Goal: Find specific page/section: Find specific page/section

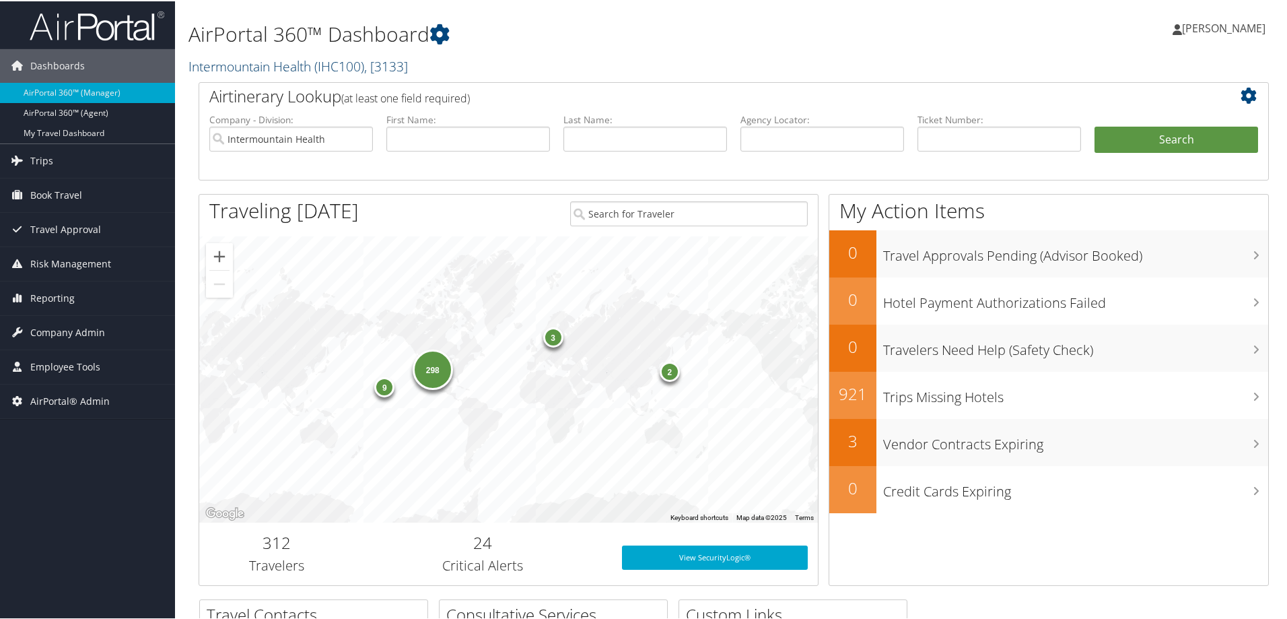
click at [292, 69] on link "Intermountain Health ( IHC100 ) , [ 3133 ]" at bounding box center [297, 65] width 219 height 18
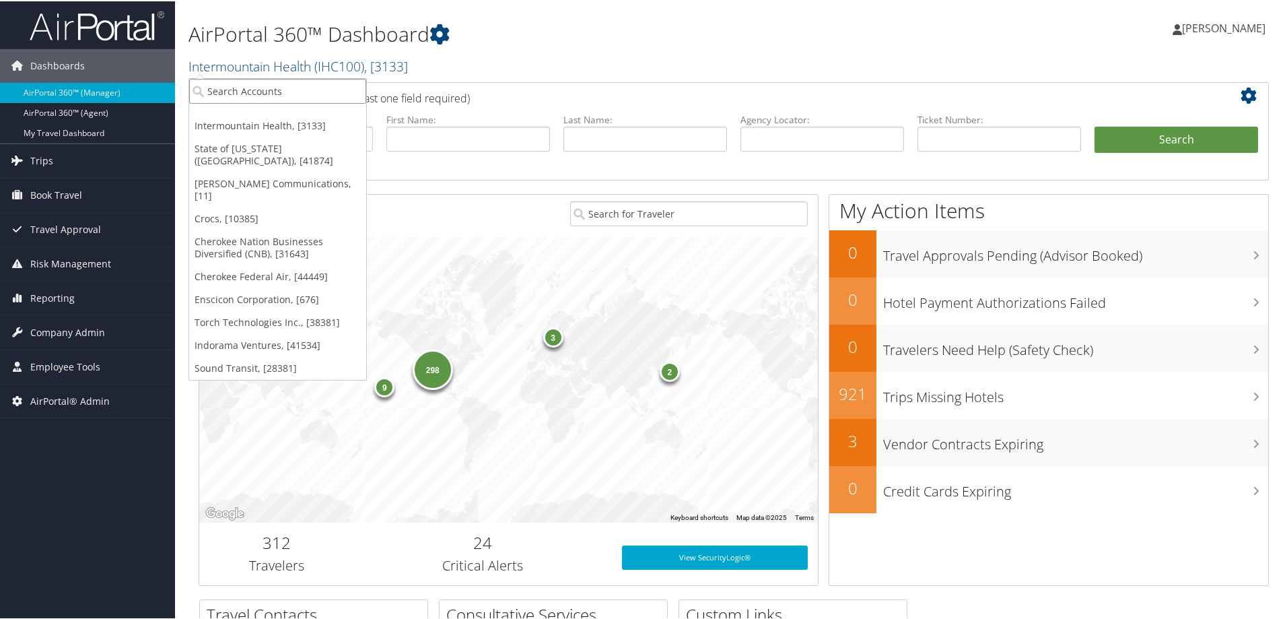
click at [249, 94] on input "search" at bounding box center [277, 89] width 177 height 25
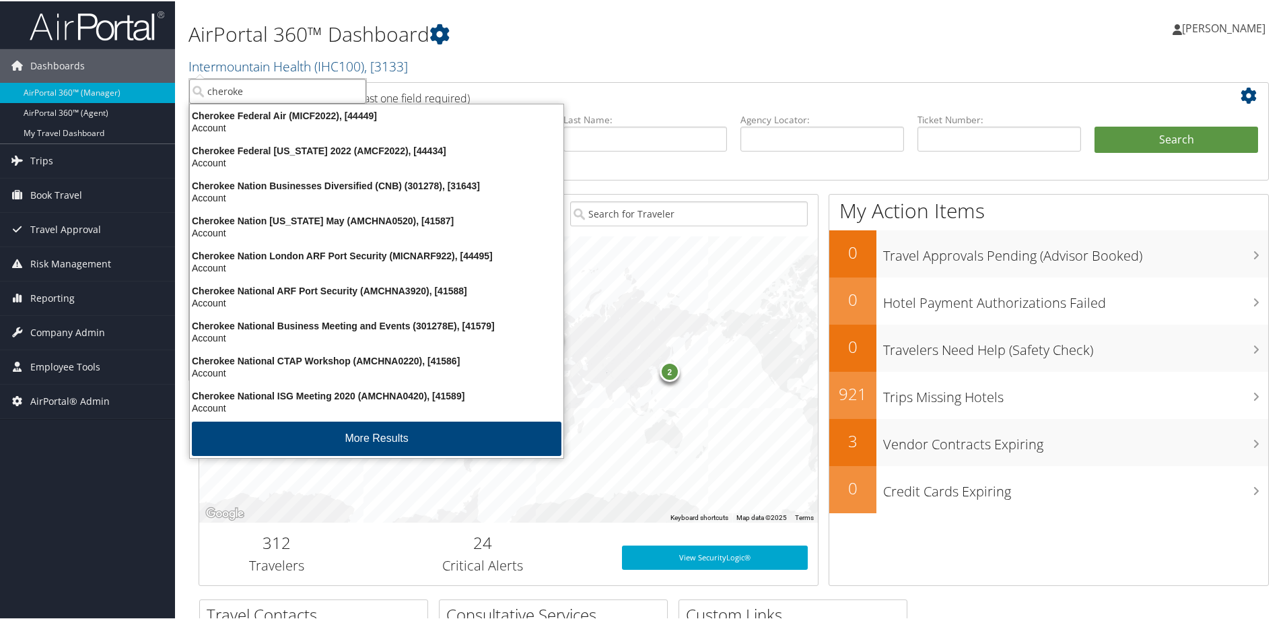
type input "cherokee"
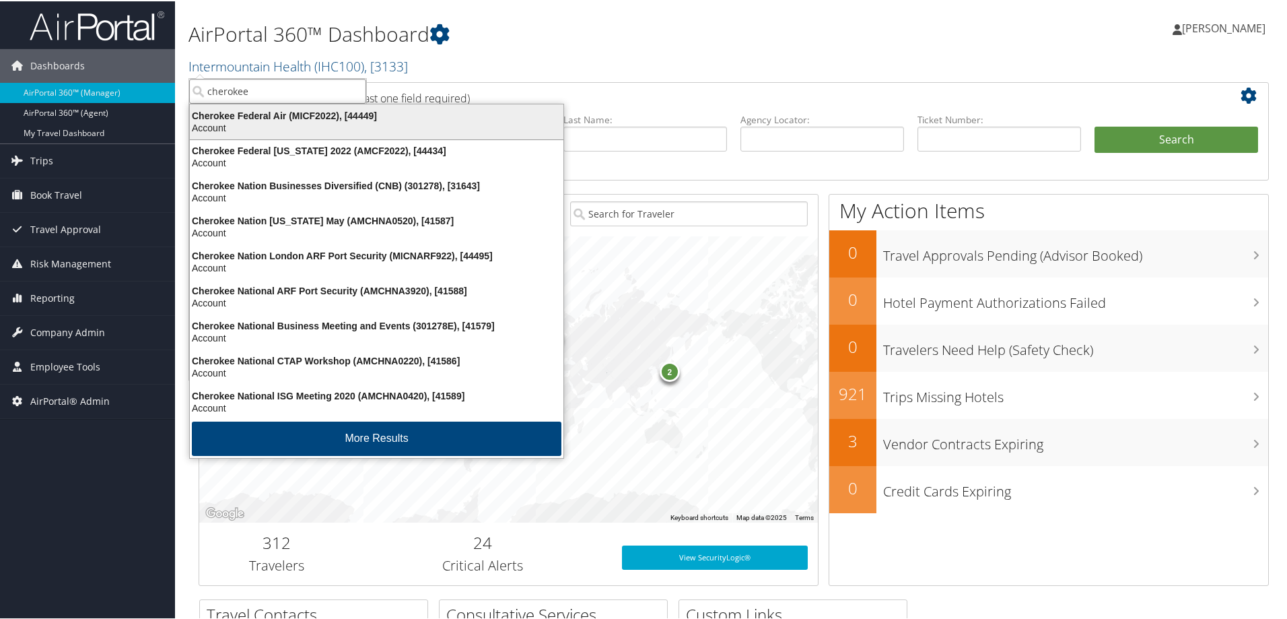
click at [244, 110] on div "Cherokee Federal Air (MICF2022), [44449]" at bounding box center [377, 114] width 390 height 12
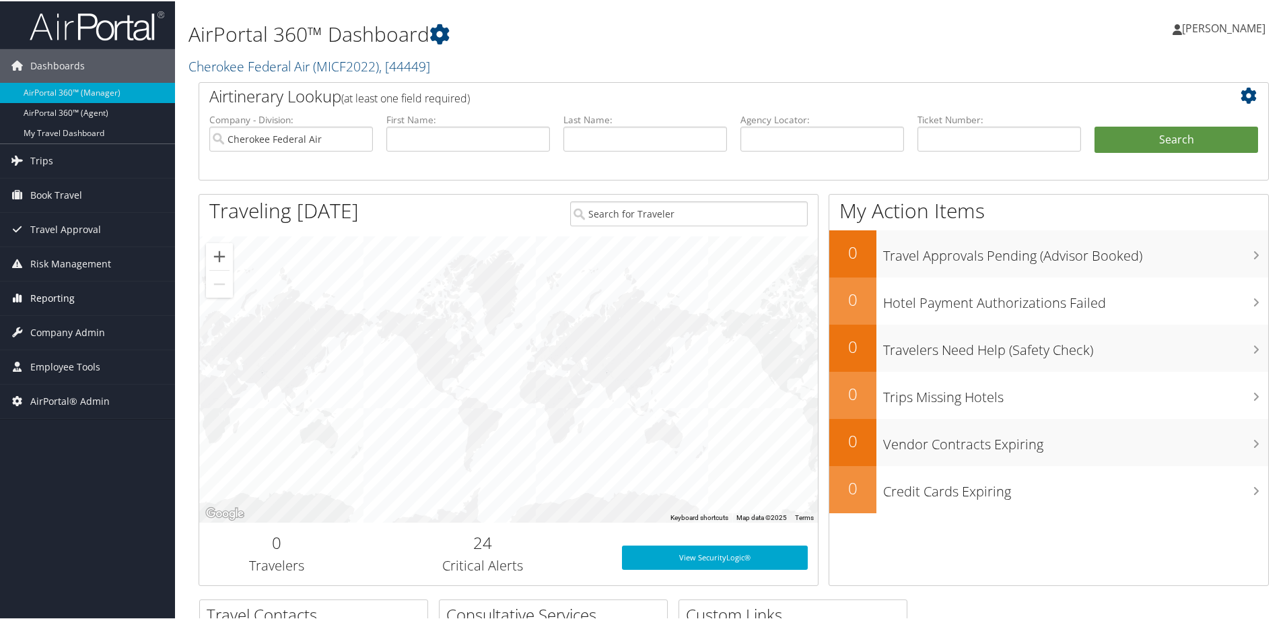
click at [41, 298] on span "Reporting" at bounding box center [52, 297] width 44 height 34
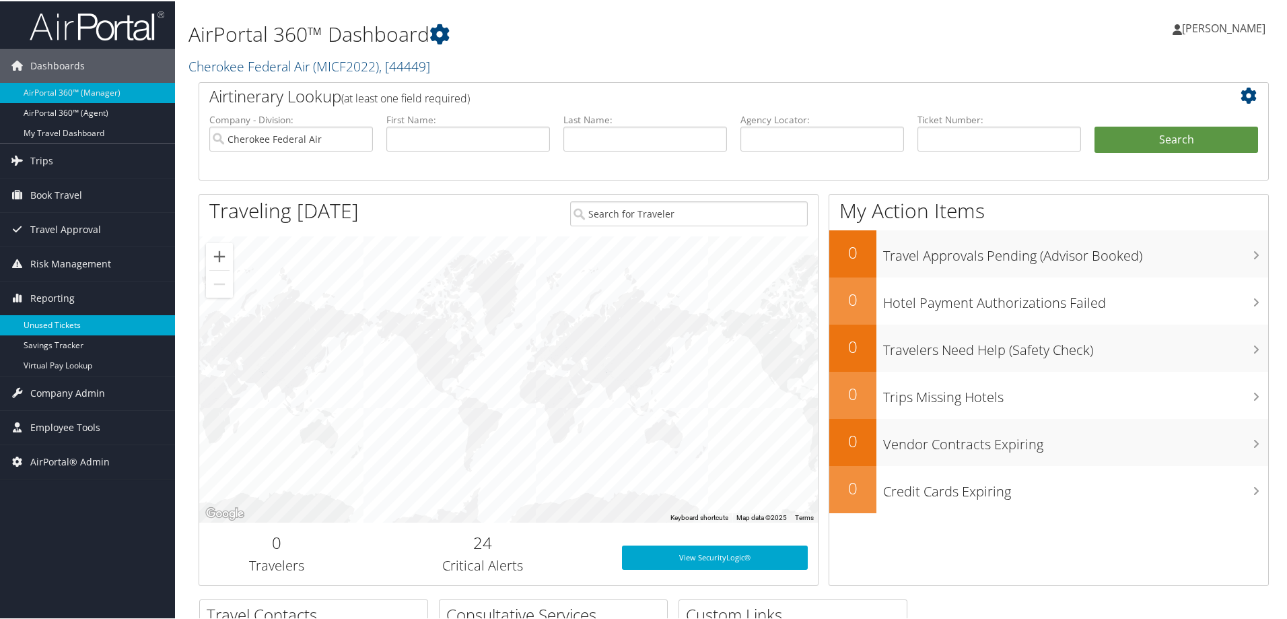
click at [44, 324] on link "Unused Tickets" at bounding box center [87, 324] width 175 height 20
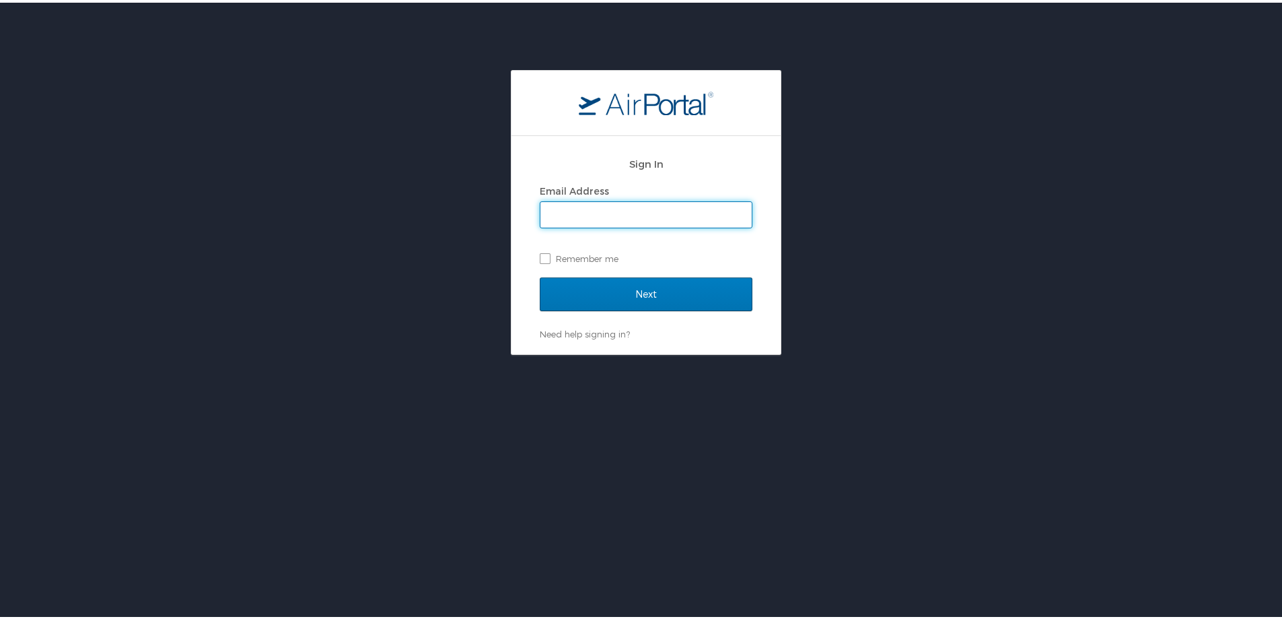
type input "susie.irwin@cbtravel.com"
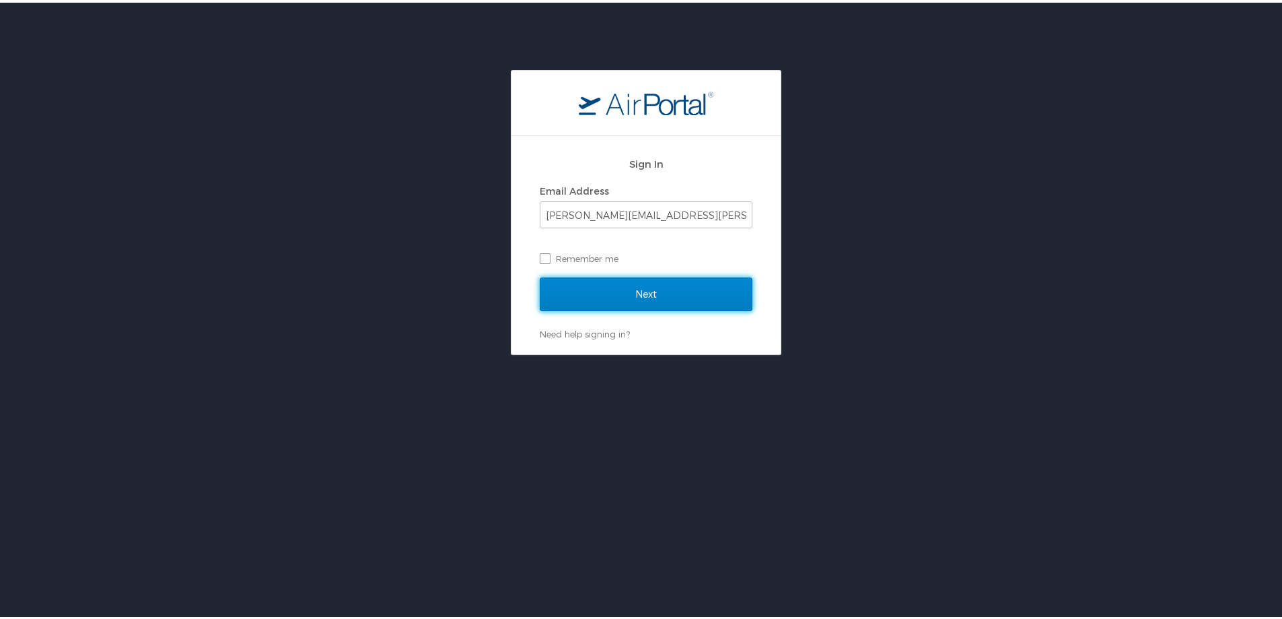
click at [637, 297] on input "Next" at bounding box center [646, 292] width 213 height 34
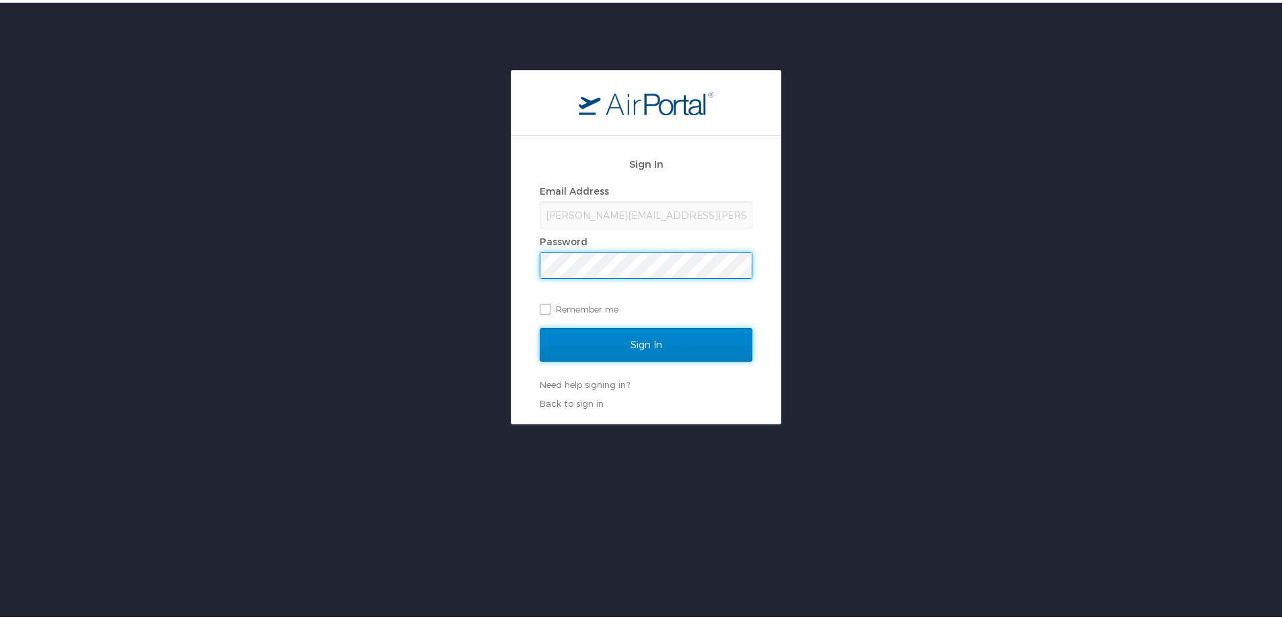
click at [623, 344] on input "Sign In" at bounding box center [646, 342] width 213 height 34
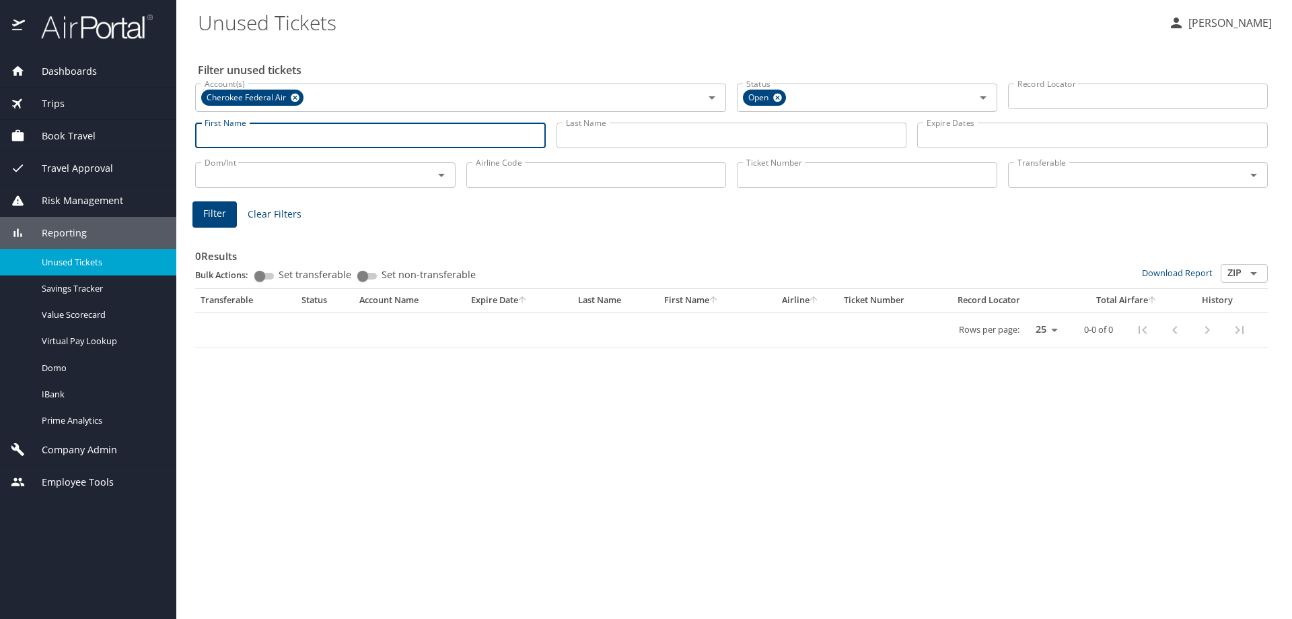
click at [215, 131] on input "First Name" at bounding box center [370, 136] width 351 height 26
click at [571, 137] on input "Last Name" at bounding box center [732, 136] width 351 height 26
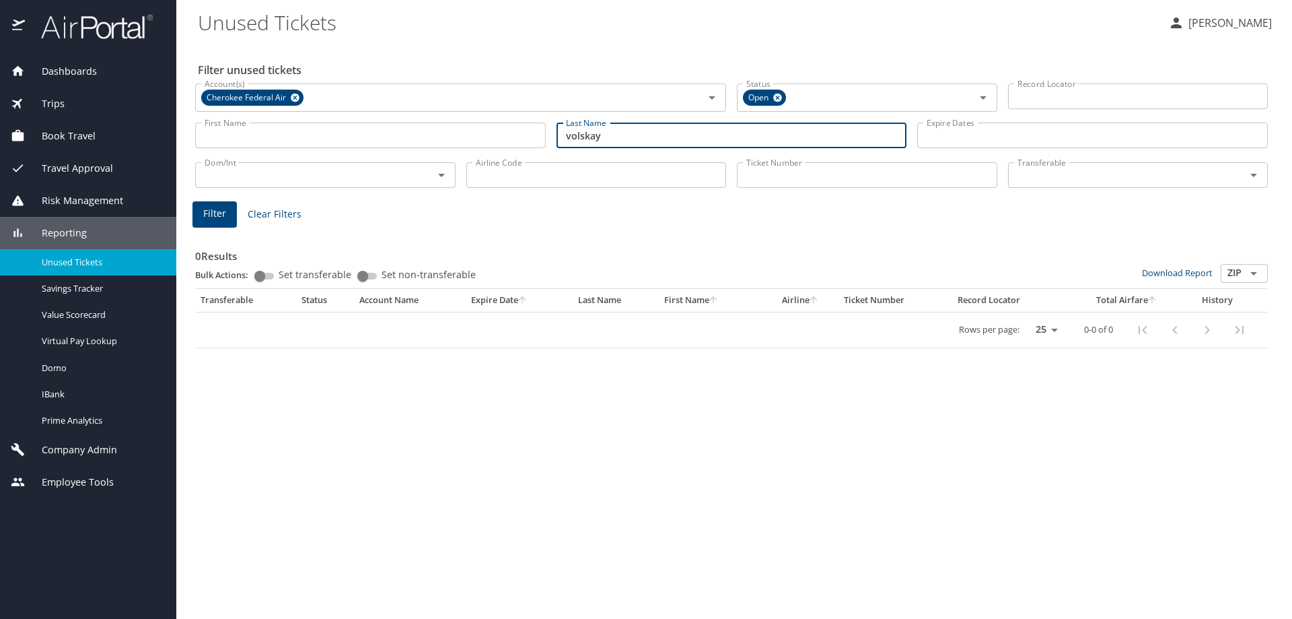
type input "volskay"
